Goal: Navigation & Orientation: Find specific page/section

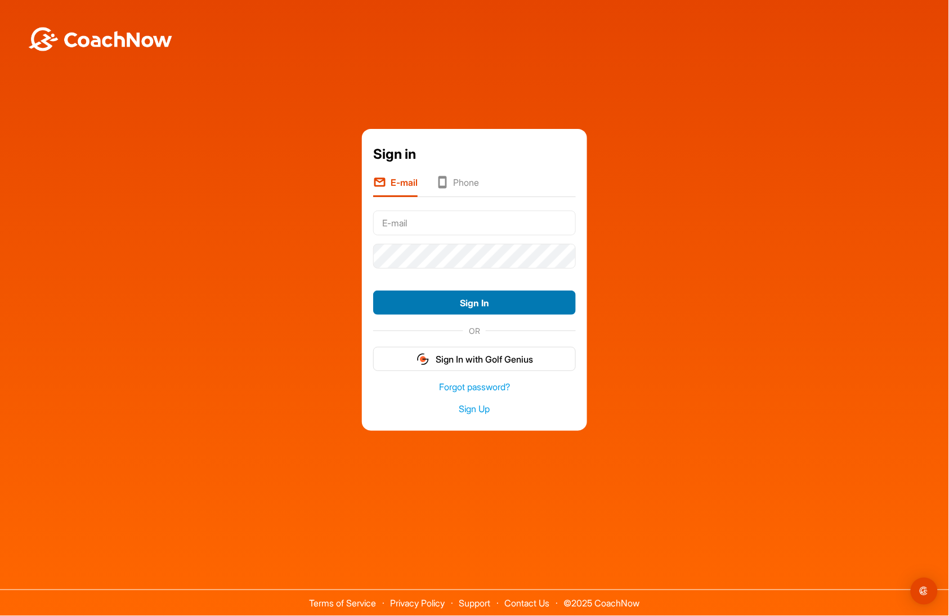
type input "[PERSON_NAME]"
click at [468, 300] on button "Sign In" at bounding box center [474, 302] width 203 height 24
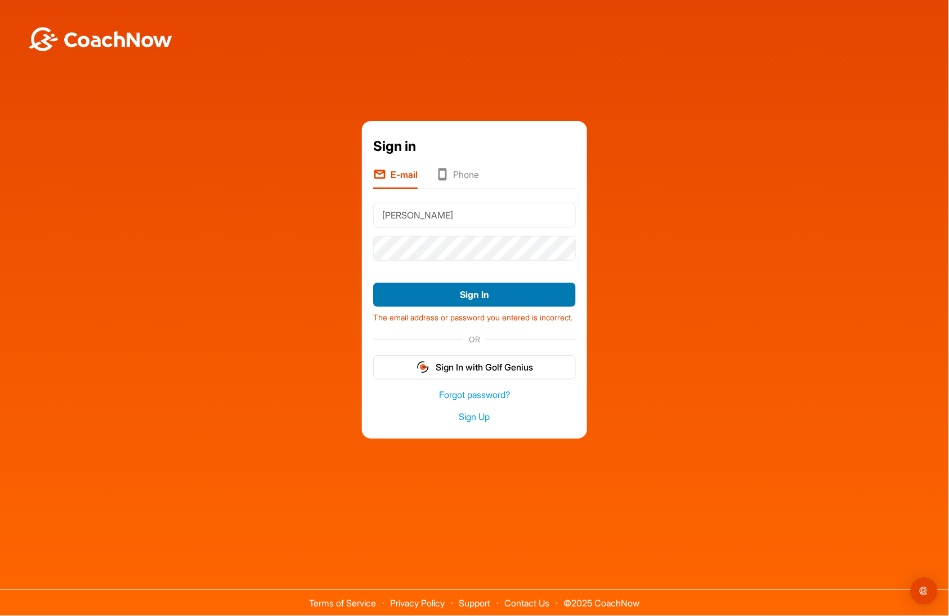
click at [473, 297] on button "Sign In" at bounding box center [474, 294] width 203 height 24
click at [477, 177] on li "Phone" at bounding box center [456, 178] width 43 height 21
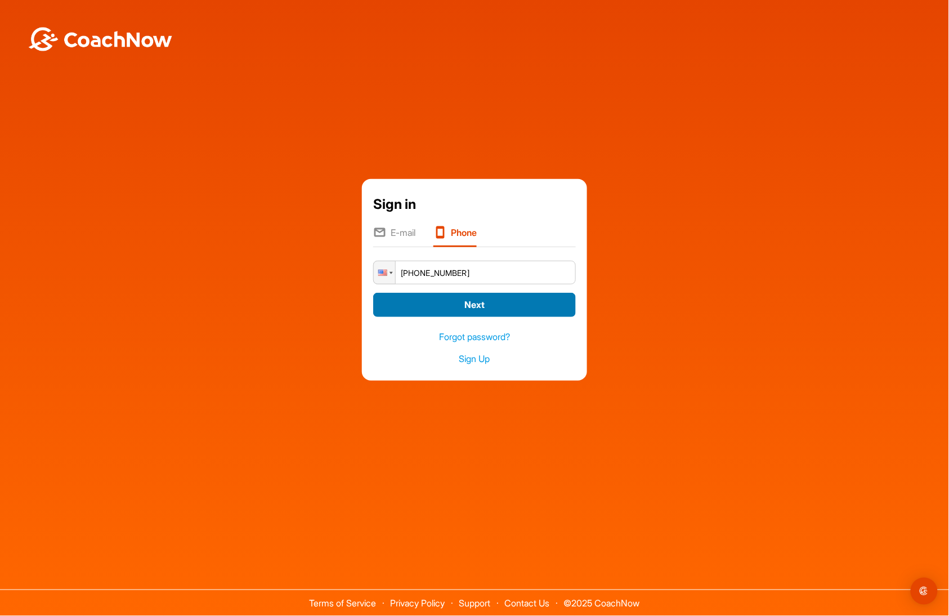
type input "[PHONE_NUMBER]"
click at [504, 308] on button "Next" at bounding box center [474, 305] width 203 height 24
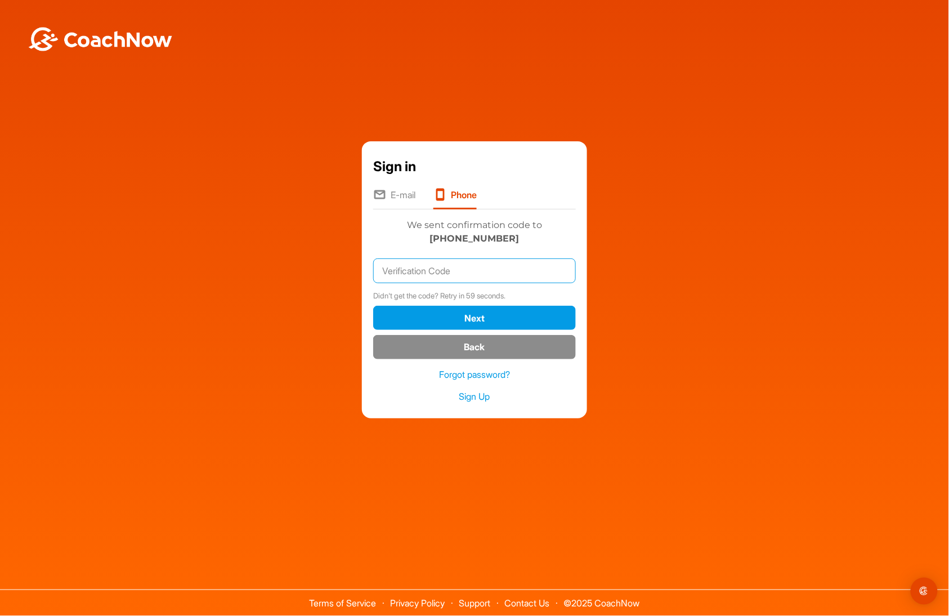
click at [441, 276] on input "text" at bounding box center [474, 270] width 203 height 25
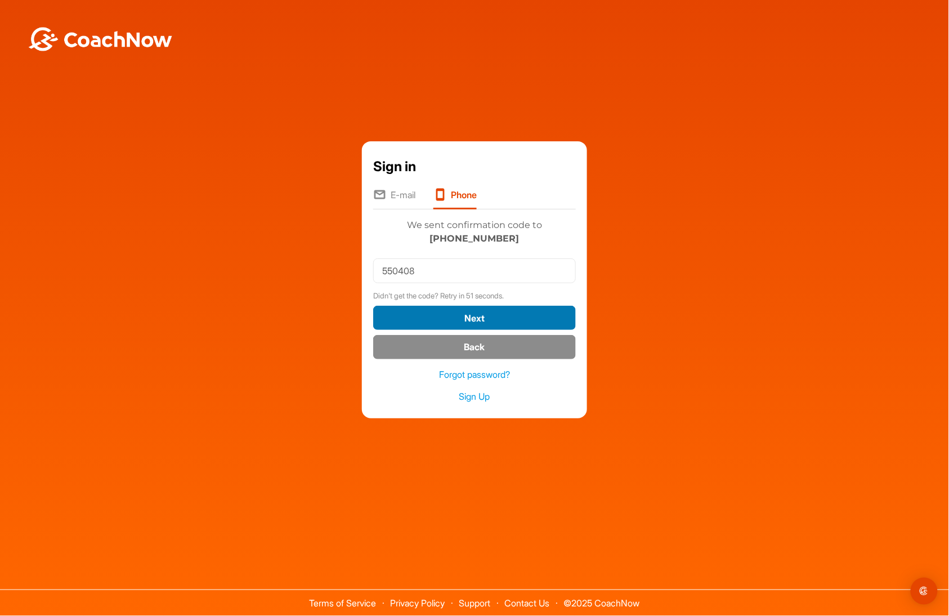
drag, startPoint x: 471, startPoint y: 323, endPoint x: 478, endPoint y: 325, distance: 7.5
click at [474, 323] on button "Next" at bounding box center [474, 318] width 203 height 24
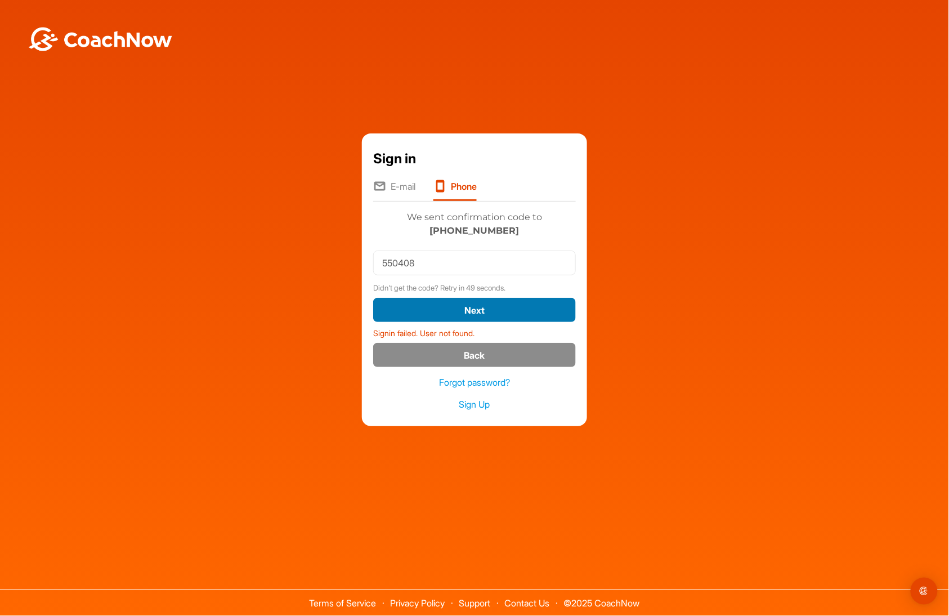
click at [478, 299] on button "Next" at bounding box center [474, 310] width 203 height 24
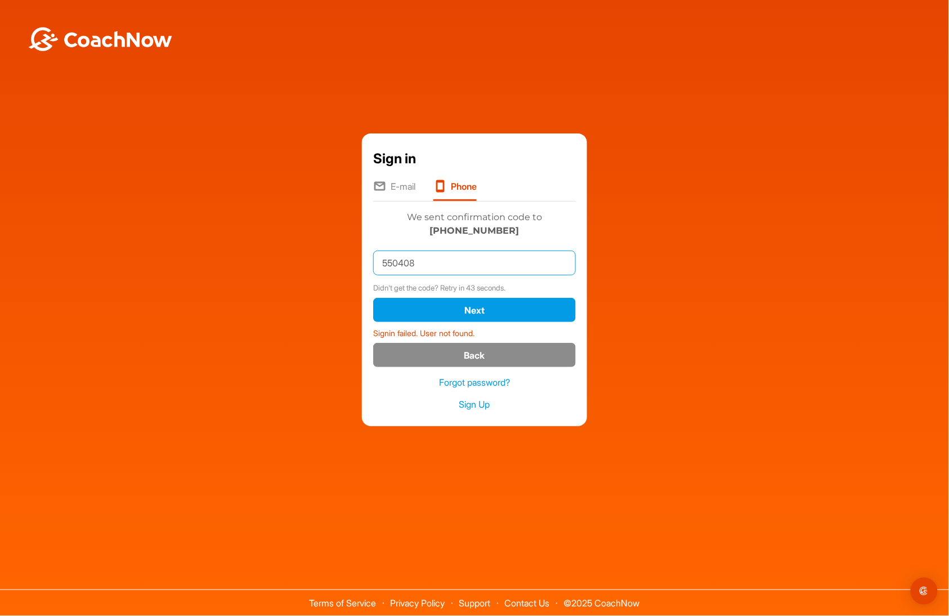
drag, startPoint x: 426, startPoint y: 257, endPoint x: 295, endPoint y: 255, distance: 131.1
click at [297, 255] on div "Sign in E-mail Phone Phone +1 (517) 410-3320 Next Signin failed. User not found…" at bounding box center [474, 279] width 937 height 293
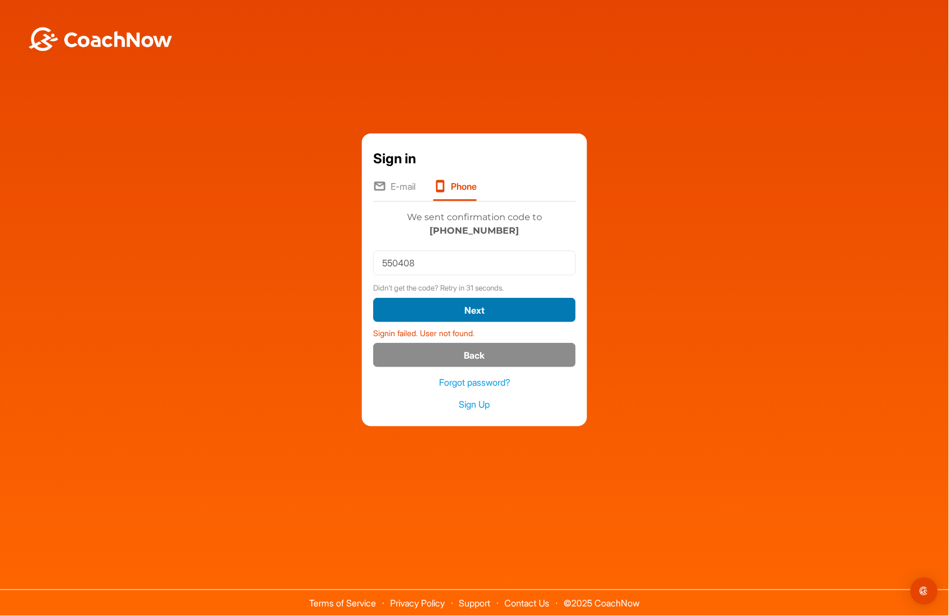
click at [487, 303] on button "Next" at bounding box center [474, 310] width 203 height 24
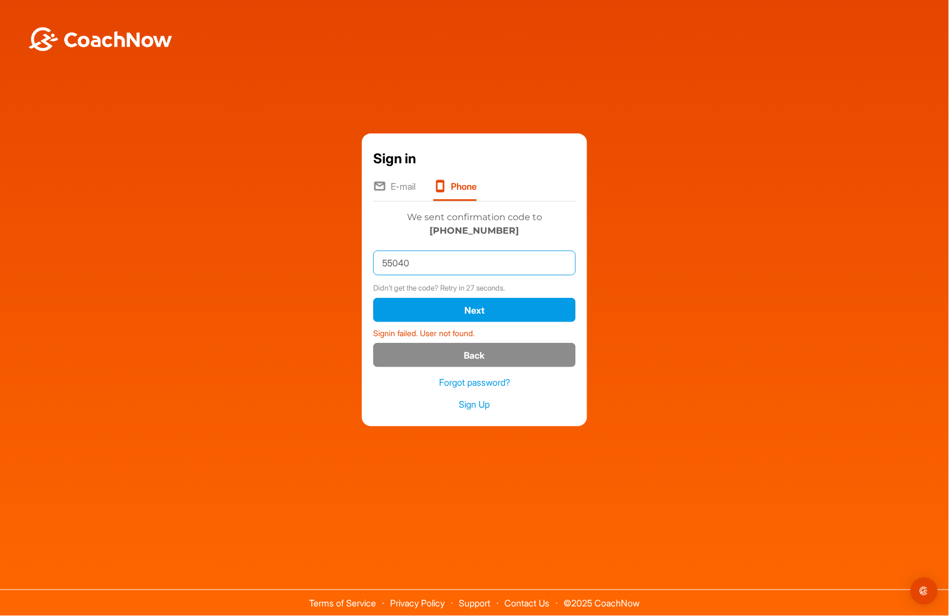
type input "550408"
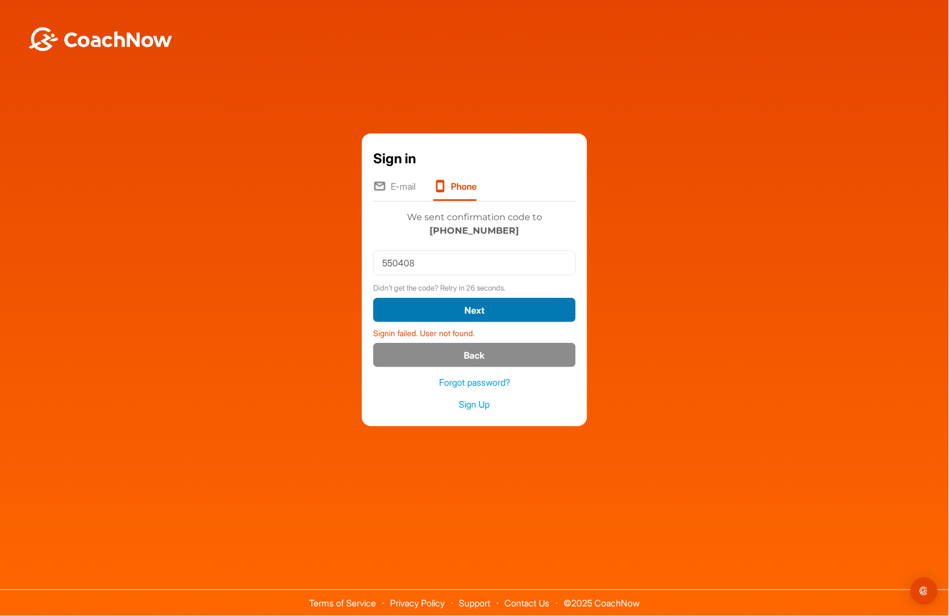
drag, startPoint x: 459, startPoint y: 313, endPoint x: 474, endPoint y: 312, distance: 15.2
click at [461, 313] on button "Next" at bounding box center [474, 310] width 203 height 24
click at [488, 307] on button "Next" at bounding box center [474, 310] width 203 height 24
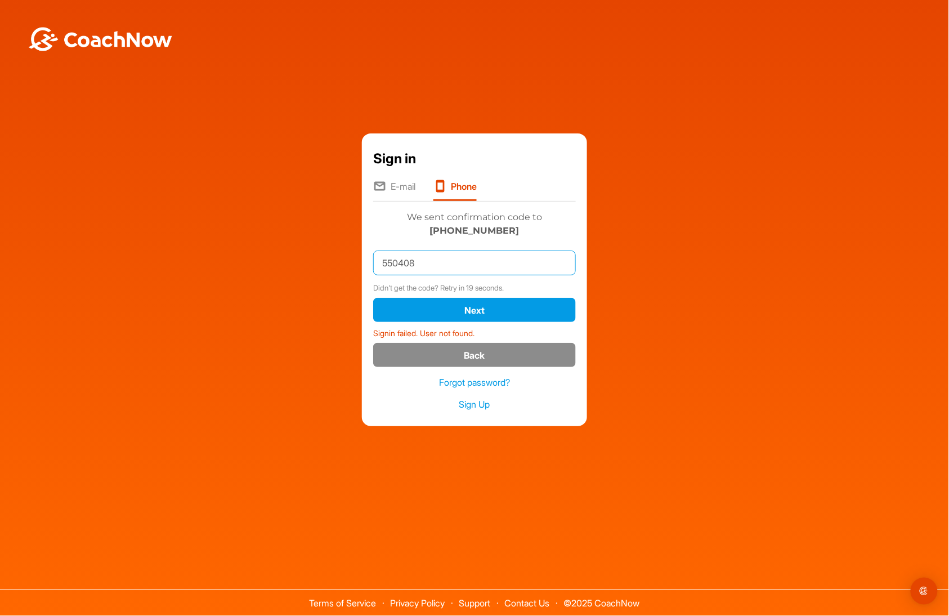
drag, startPoint x: 431, startPoint y: 258, endPoint x: 230, endPoint y: 262, distance: 201.5
click at [242, 259] on div "Sign in E-mail Phone Phone +1 (517) 410-3320 Next Signin failed. User not found…" at bounding box center [474, 279] width 937 height 293
type input "550408"
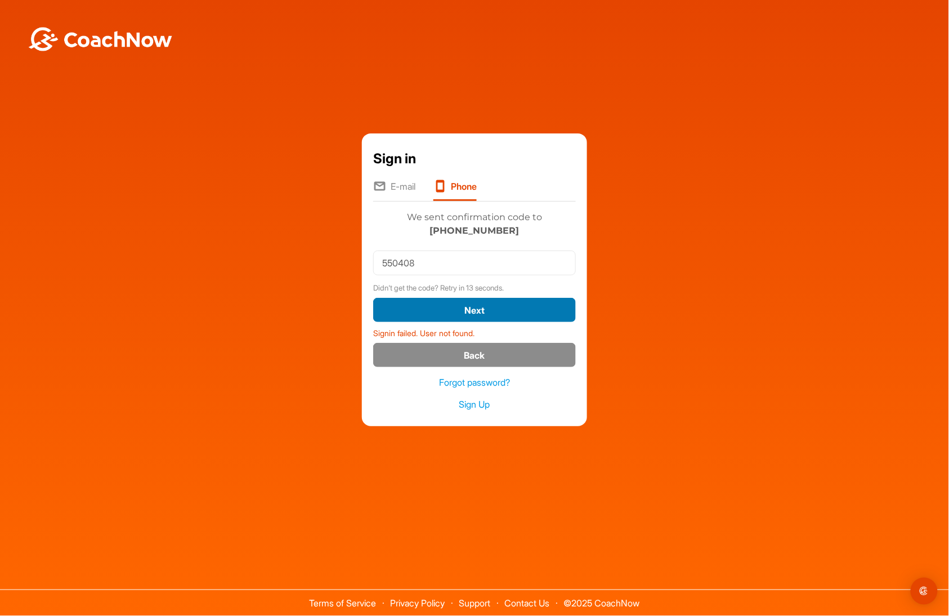
click at [508, 311] on button "Next" at bounding box center [474, 310] width 203 height 24
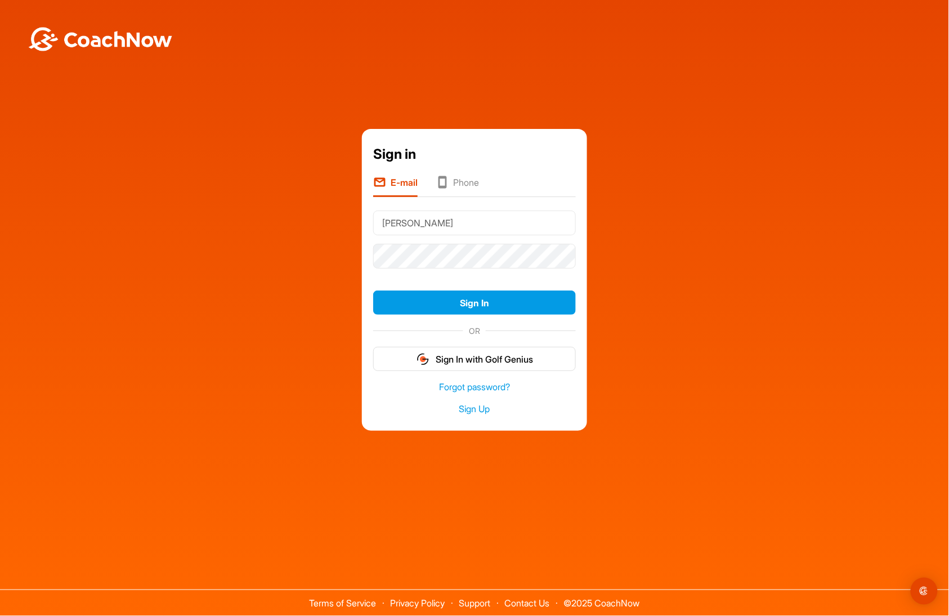
click at [424, 220] on input "Halonen" at bounding box center [474, 222] width 203 height 25
type input "carolhalonen@ipnagent.com"
click at [455, 303] on button "Sign In" at bounding box center [474, 302] width 203 height 24
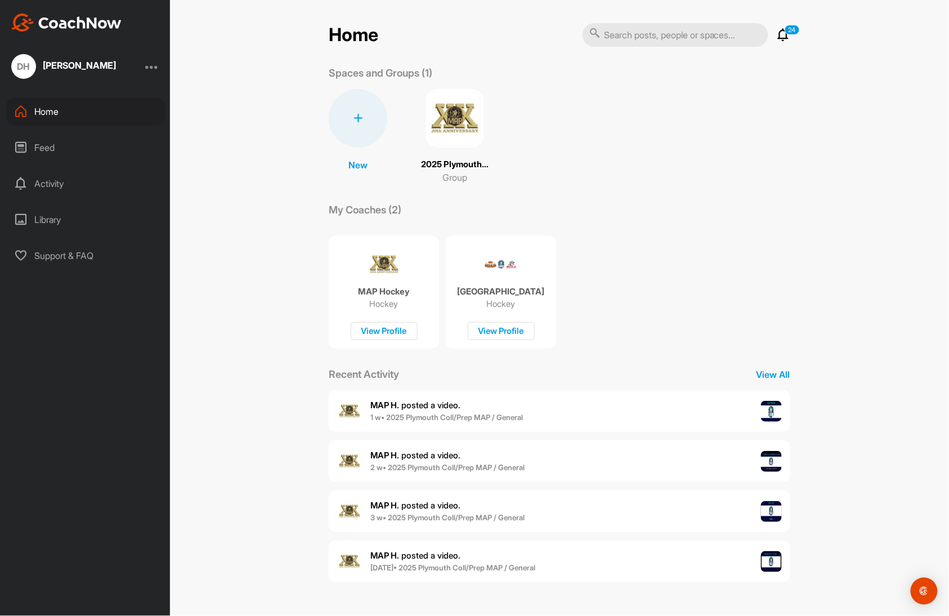
click at [770, 406] on img at bounding box center [771, 411] width 21 height 21
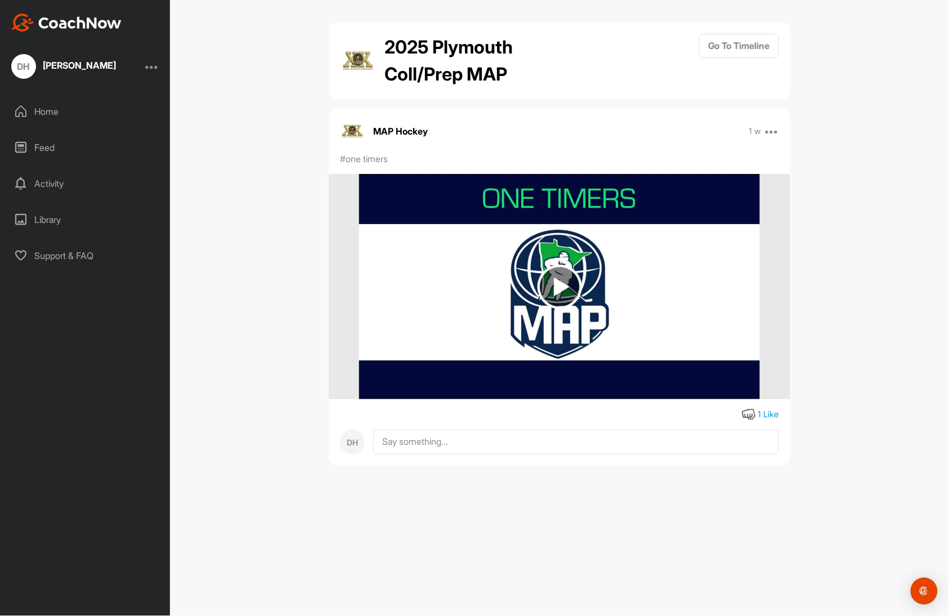
click at [560, 282] on img at bounding box center [559, 286] width 44 height 44
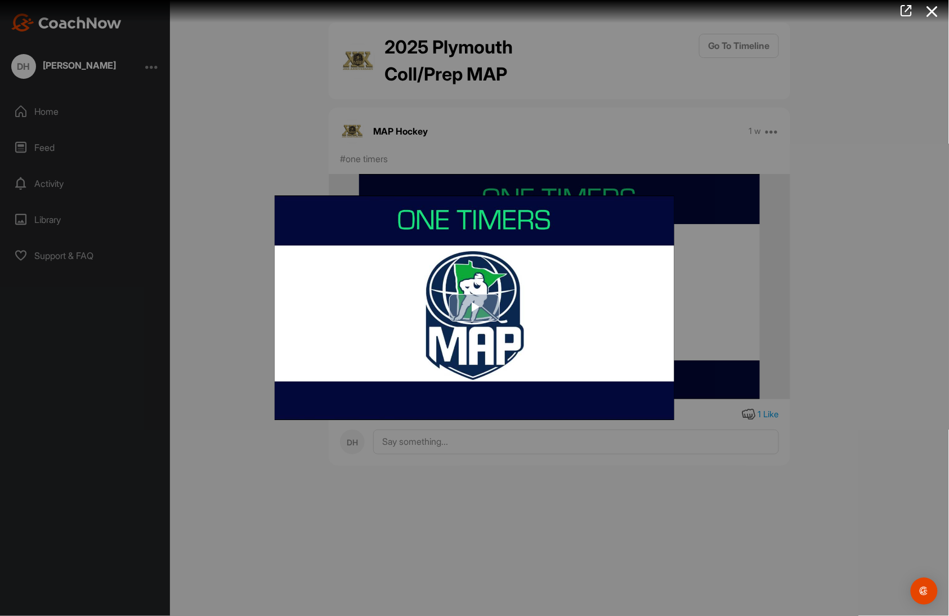
click at [474, 308] on span "Video Player" at bounding box center [474, 308] width 0 height 0
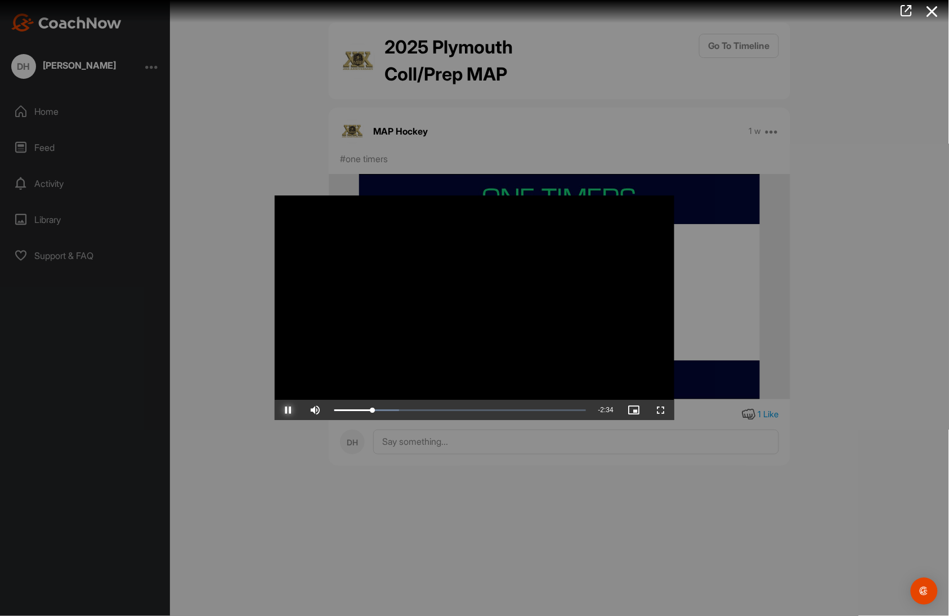
click at [285, 410] on span "Video Player" at bounding box center [288, 410] width 27 height 0
click at [243, 111] on div at bounding box center [474, 308] width 949 height 616
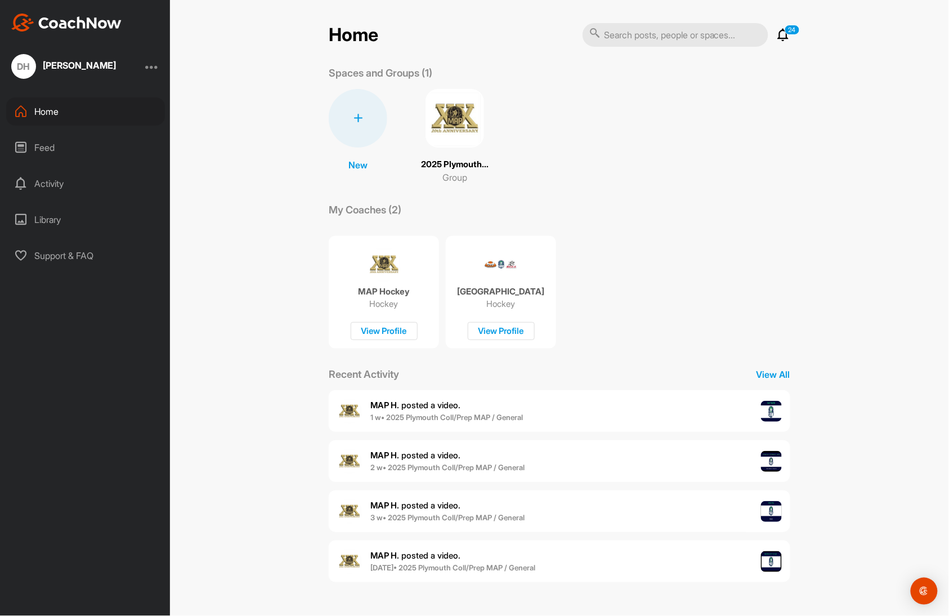
click at [774, 458] on img at bounding box center [771, 461] width 21 height 21
click at [790, 26] on p "24" at bounding box center [791, 30] width 15 height 10
click at [781, 38] on icon at bounding box center [783, 35] width 14 height 14
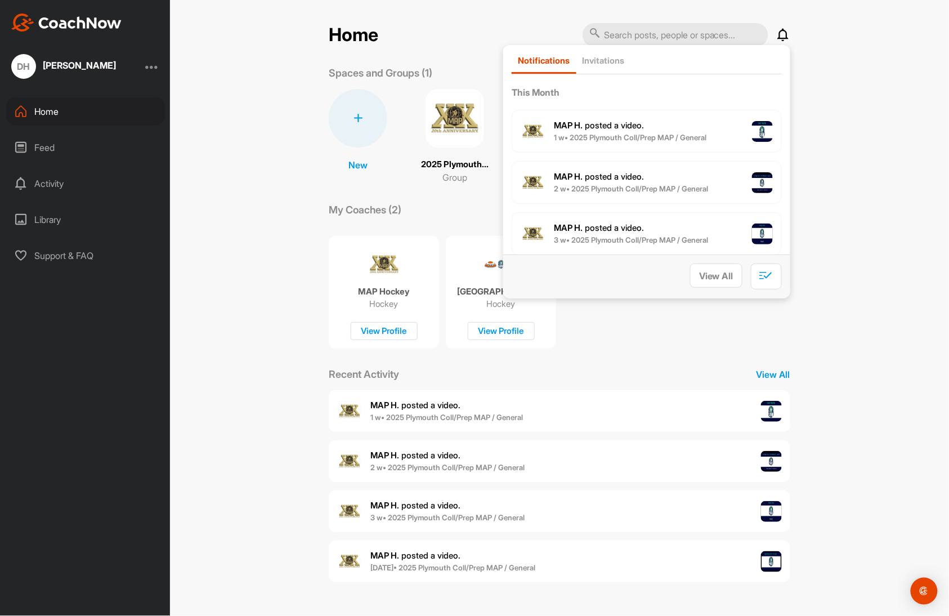
click at [622, 186] on b "2 w • 2025 Plymouth Coll/Prep MAP / General" at bounding box center [631, 188] width 154 height 9
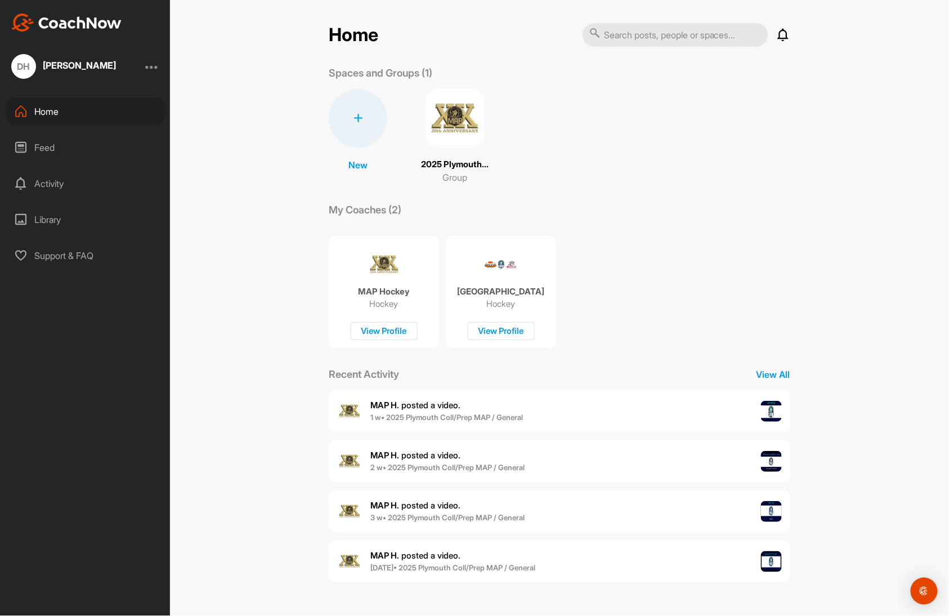
click at [53, 144] on div "Feed" at bounding box center [85, 147] width 159 height 28
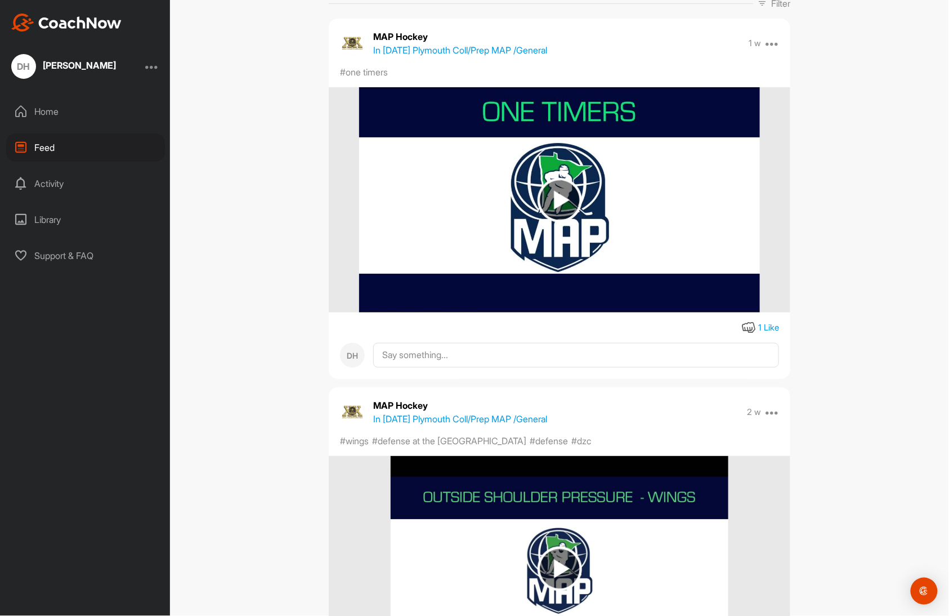
scroll to position [125, 0]
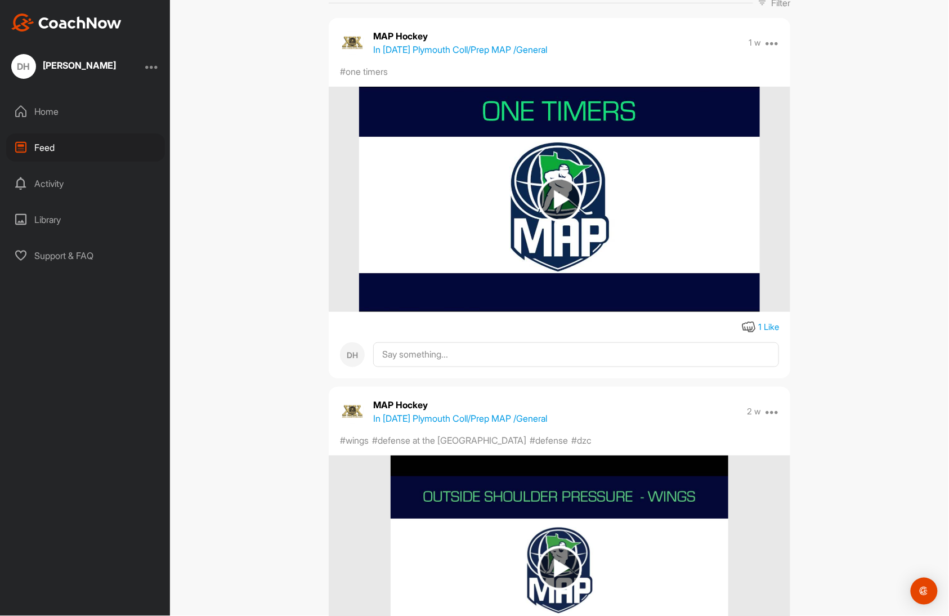
click at [64, 182] on div "Activity" at bounding box center [85, 183] width 159 height 28
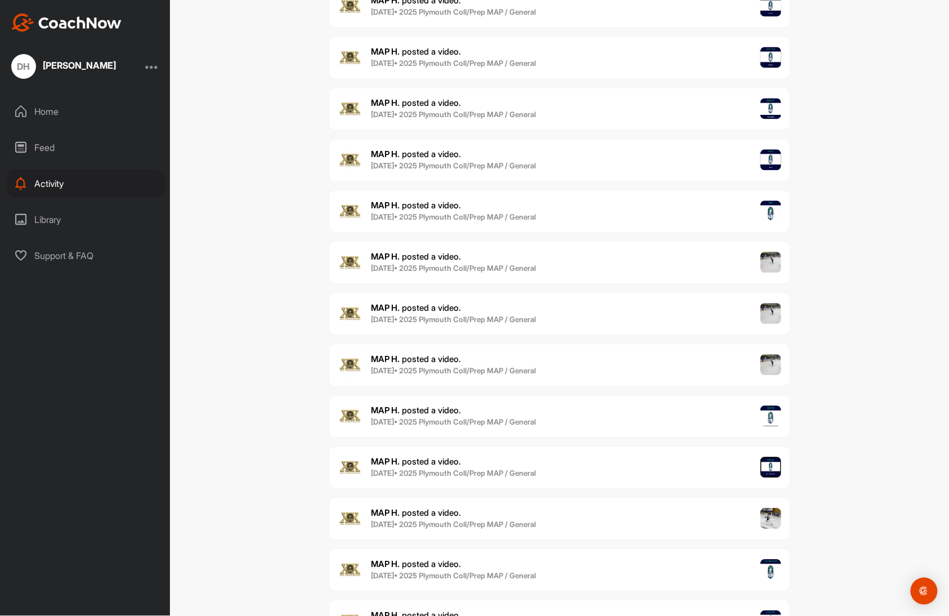
scroll to position [812, 0]
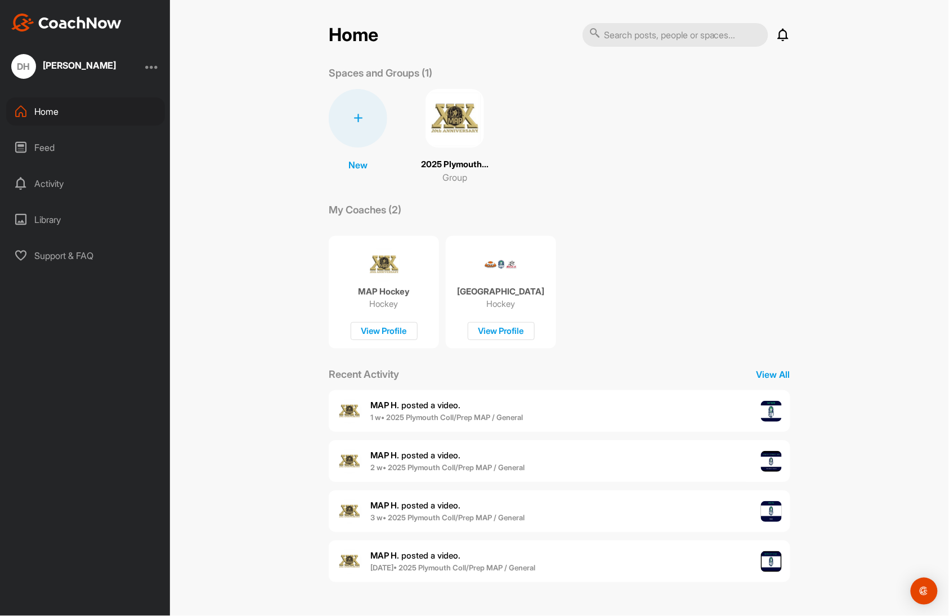
click at [502, 297] on p "[GEOGRAPHIC_DATA]" at bounding box center [500, 291] width 87 height 11
